Goal: Task Accomplishment & Management: Use online tool/utility

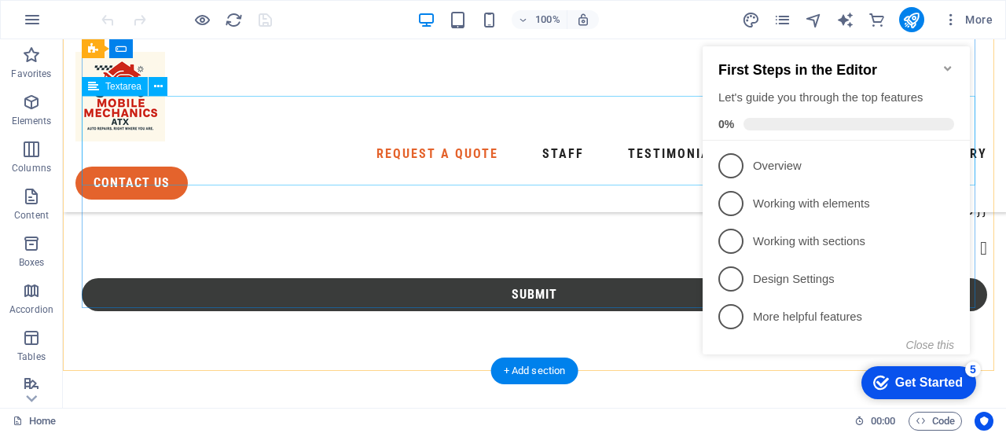
scroll to position [707, 0]
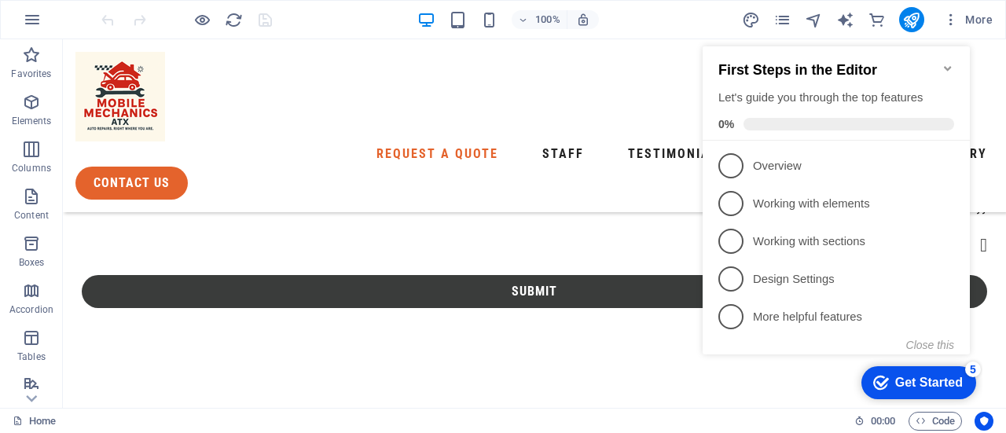
click at [952, 62] on icon "Minimize checklist" at bounding box center [948, 68] width 13 height 13
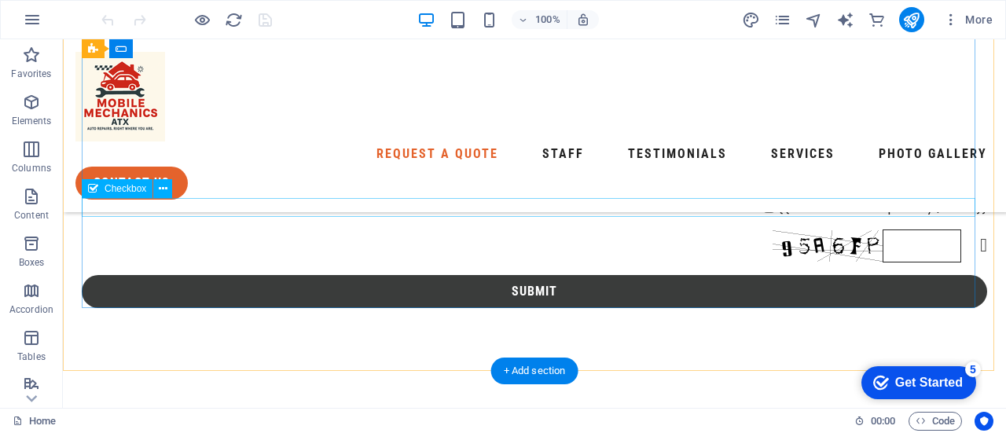
click at [867, 204] on div "{{ 'content.forms.privacy'|trans }}" at bounding box center [535, 207] width 906 height 19
click at [863, 208] on div "{{ 'content.forms.privacy'|trans }}" at bounding box center [535, 207] width 906 height 19
click at [825, 213] on div "{{ 'content.forms.privacy'|trans }}" at bounding box center [535, 207] width 906 height 19
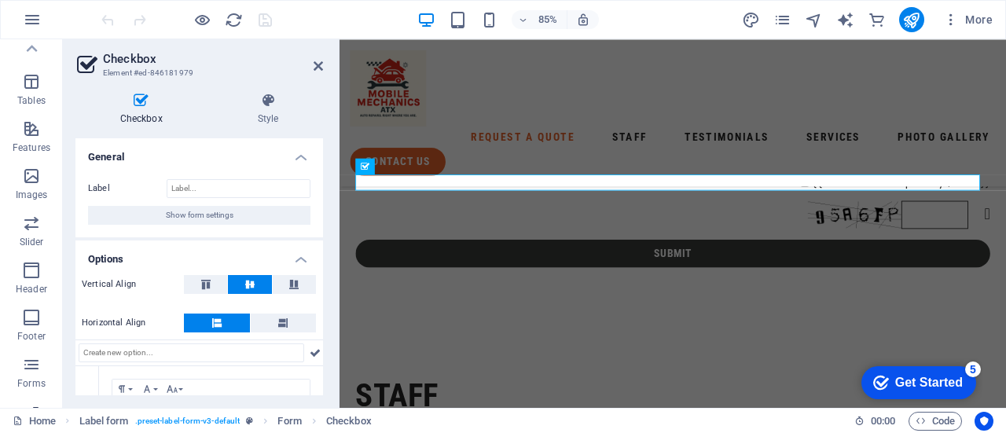
scroll to position [72, 0]
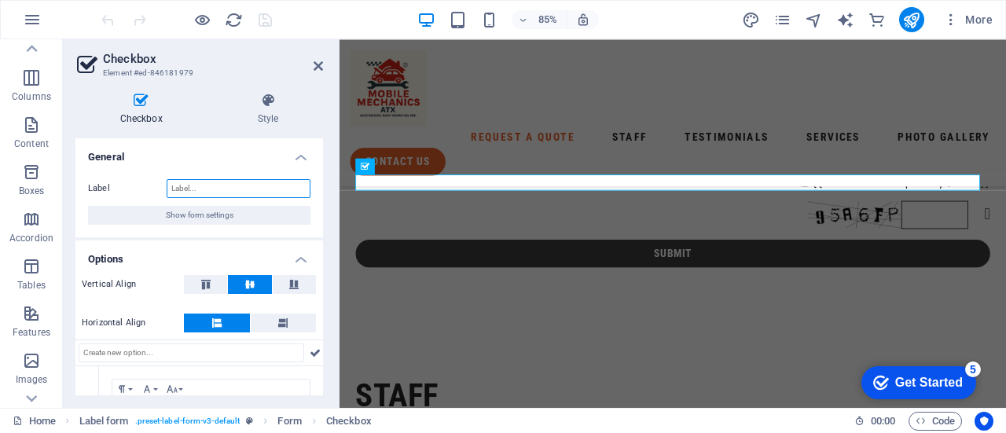
click at [238, 196] on input "Label" at bounding box center [239, 188] width 144 height 19
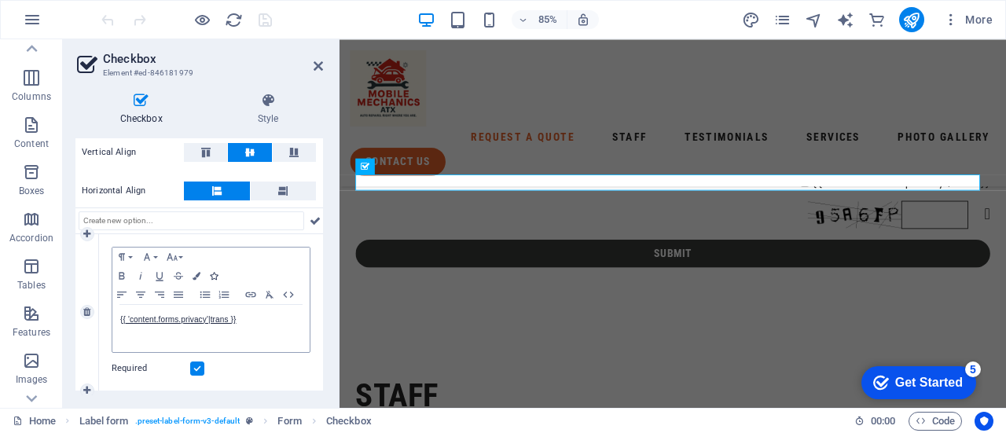
scroll to position [134, 0]
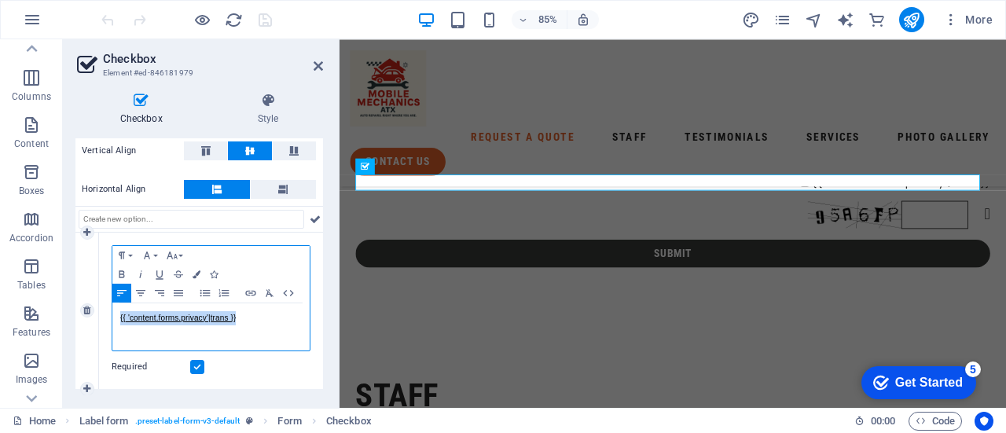
drag, startPoint x: 259, startPoint y: 318, endPoint x: 117, endPoint y: 318, distance: 141.5
click at [117, 318] on div "{{ 'content.forms.privacy'|trans }}" at bounding box center [210, 326] width 197 height 47
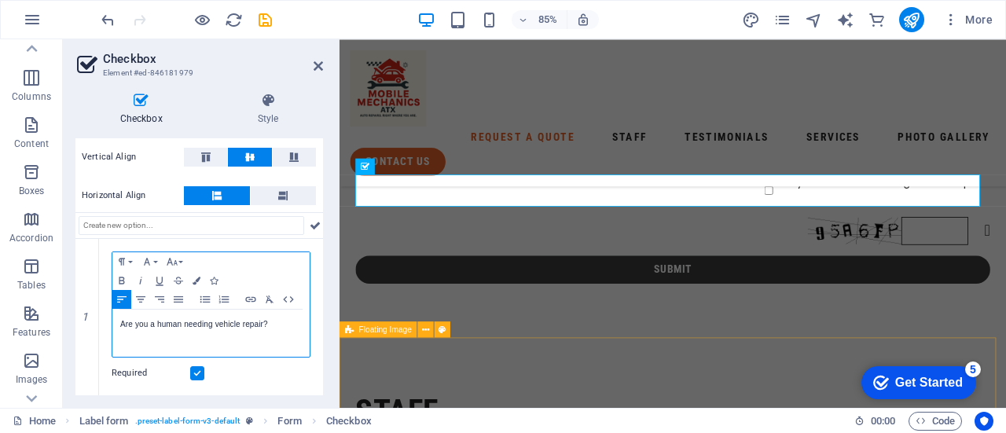
scroll to position [127, 0]
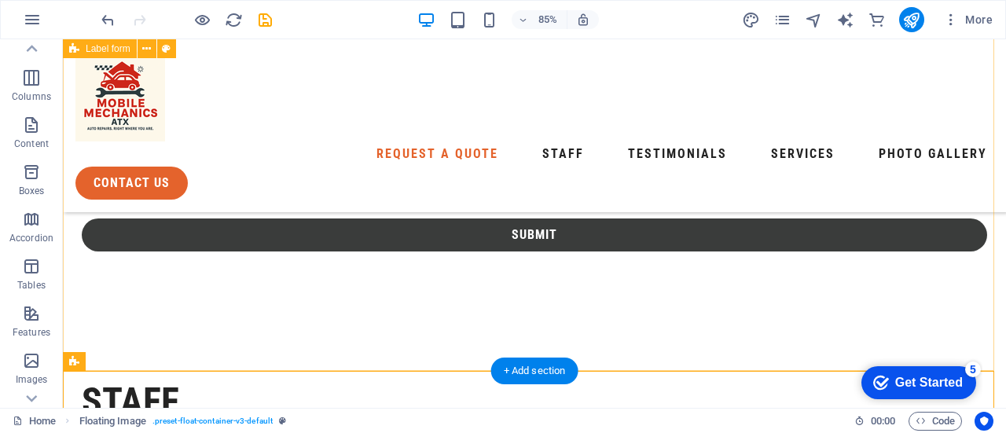
scroll to position [707, 0]
